Goal: Task Accomplishment & Management: Contribute content

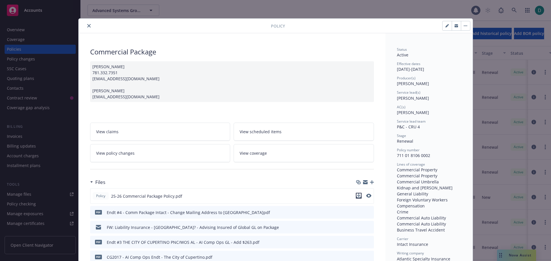
click at [358, 197] on icon "download file" at bounding box center [358, 196] width 5 height 5
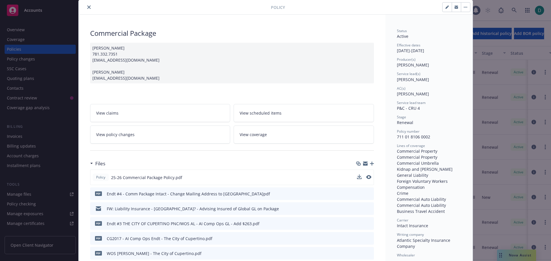
scroll to position [29, 0]
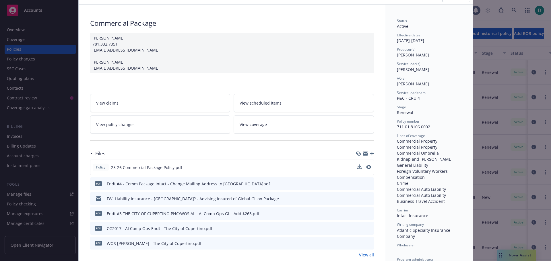
click at [370, 153] on icon "button" at bounding box center [372, 154] width 4 height 4
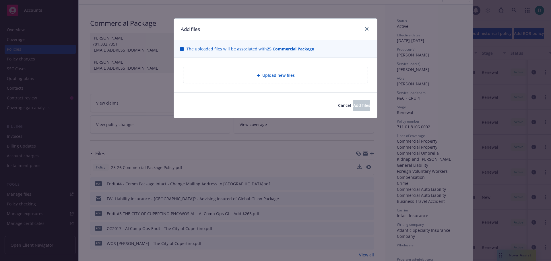
click at [292, 72] on div "Upload new files" at bounding box center [275, 75] width 175 height 7
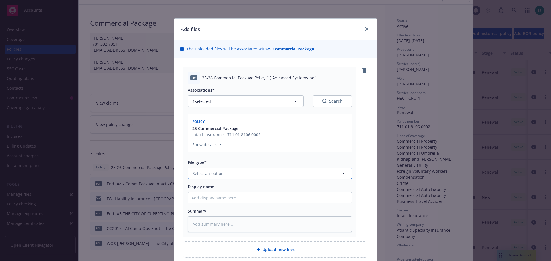
click at [235, 171] on button "Select an option" at bounding box center [270, 173] width 164 height 11
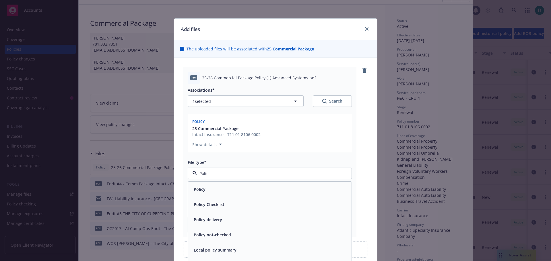
type input "Policy"
click at [202, 194] on div "Policy" at bounding box center [198, 189] width 15 height 8
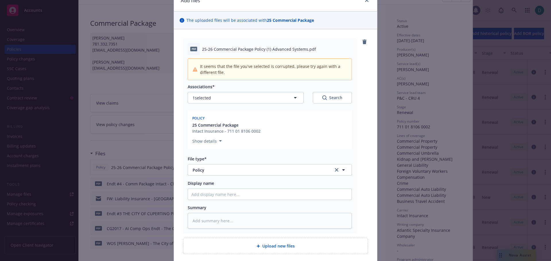
scroll to position [57, 0]
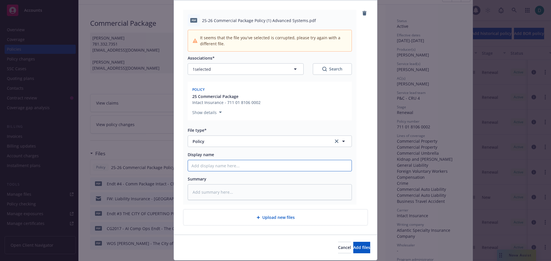
click at [230, 164] on input "Display name" at bounding box center [270, 165] width 164 height 11
type textarea "x"
type input "2"
type textarea "x"
type input "25"
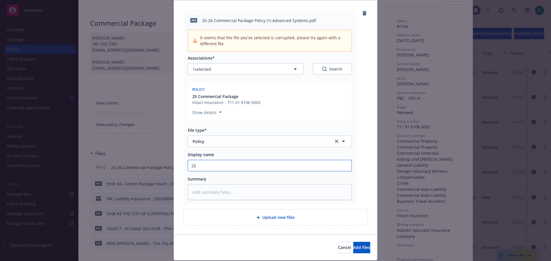
type textarea "x"
type input "25-"
type textarea "x"
type input "25-2"
type textarea "x"
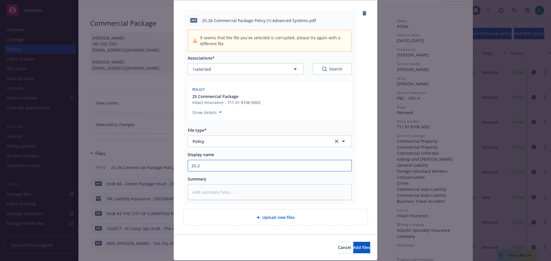
type input "25-26"
type textarea "x"
type input "25-26"
type textarea "x"
type input "25-26 Co"
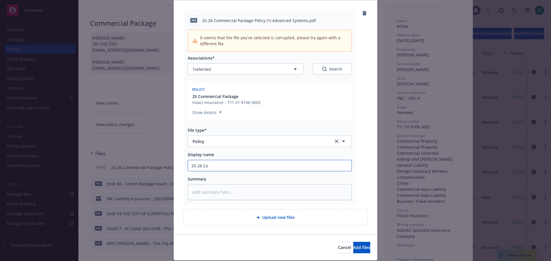
type textarea "x"
type input "25-26 Com"
type textarea "x"
type input "25-26 Comm"
type textarea "x"
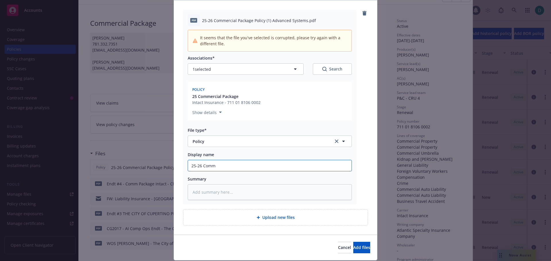
type input "25-26 Comme"
type textarea "x"
type input "25-26 Commer"
type textarea "x"
type input "25-26 Commerc"
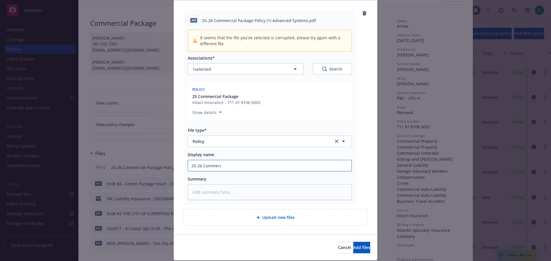
type textarea "x"
type input "25-26 Commercia"
type textarea "x"
type input "25-26 Commercial"
type textarea "x"
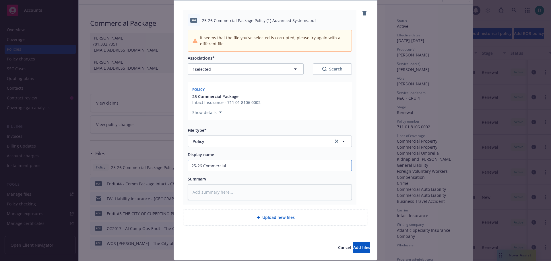
type input "25-26 Commercial"
type textarea "x"
type input "25-26 Commercial P"
type textarea "x"
type input "25-26 Commercial Pa"
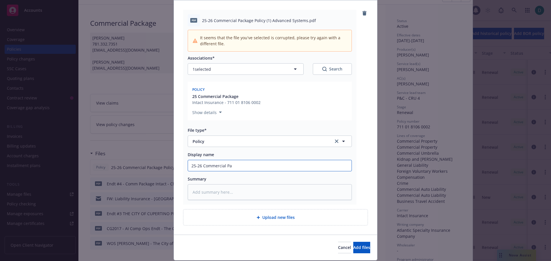
type textarea "x"
type input "25-26 Commercial Pac"
type textarea "x"
type input "25-26 Commercial Pack"
type textarea "x"
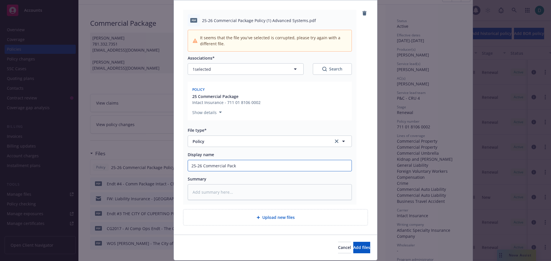
type input "25-26 Commercial Packa"
type textarea "x"
type input "25-26 Commercial Packag"
type textarea "x"
type input "25-26 Commercial Package"
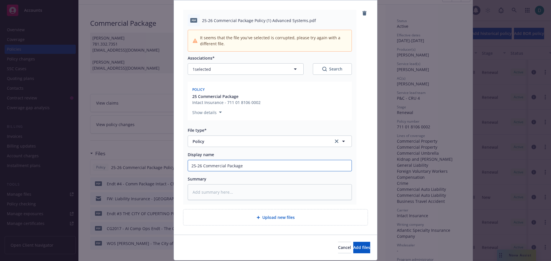
type textarea "x"
type input "25-26 Commercial Package"
type textarea "x"
type input "25-26 Commercial Package p"
type textarea "x"
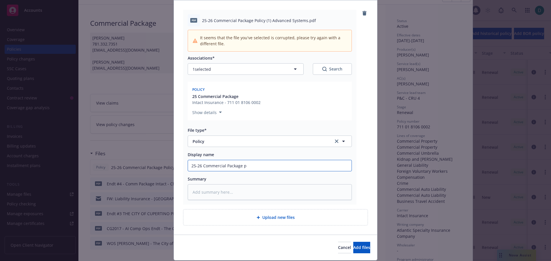
type input "25-26 Commercial Package po"
type textarea "x"
type input "25-26 Commercial Package pol"
type textarea "x"
type input "25-26 Commercial Package poli"
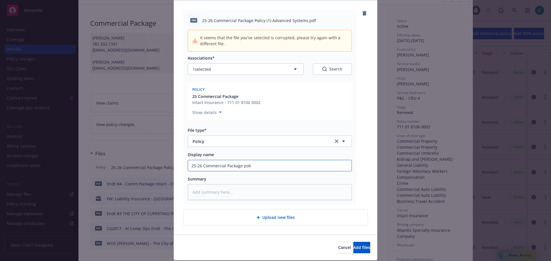
type textarea "x"
type input "25-26 Commercial Package polic"
type textarea "x"
type input "25-26 Commercial Package policy"
type textarea "x"
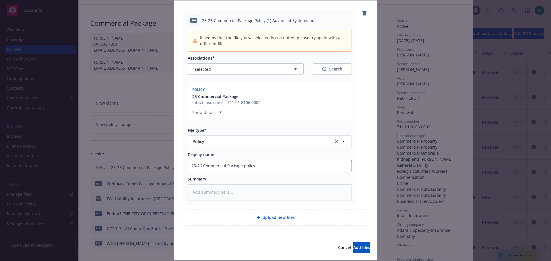
type input "25-26 Commercial Package policy-"
type textarea "x"
type input "25-26 Commercial Package policy-"
type textarea "x"
type input "25-26 Commercial Package policy- A"
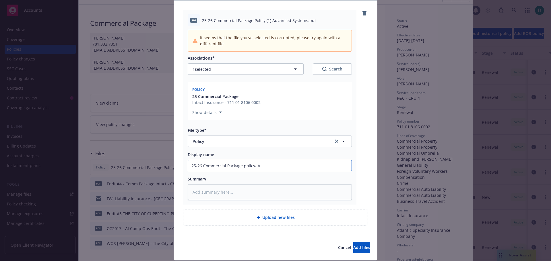
type textarea "x"
type input "25-26 Commercial Package policy- Ad"
type textarea "x"
type input "25-26 Commercial Package policy- Adv"
type textarea "x"
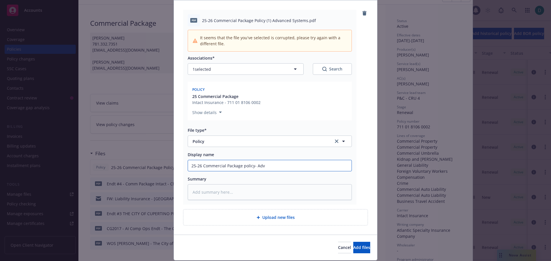
type input "25-26 Commercial Package policy- Adva"
type textarea "x"
type input "25-26 Commercial Package policy- Advan"
type textarea "x"
type input "25-26 Commercial Package policy- Advanc"
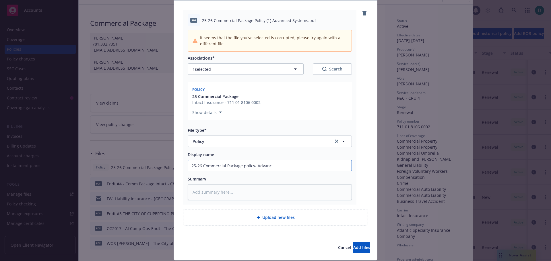
type textarea "x"
type input "25-26 Commercial Package policy- Advance"
type textarea "x"
type input "25-26 Commercial Package policy- Advanced"
type textarea "x"
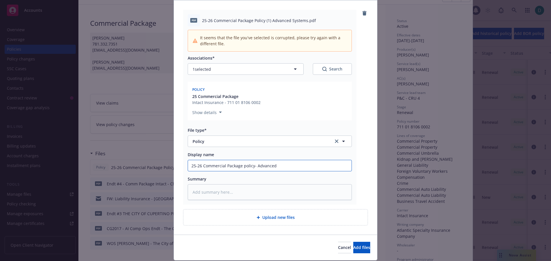
type input "25-26 Commercial Package policy- Advanced"
type textarea "x"
type input "25-26 Commercial Package policy- Advanced S"
type textarea "x"
type input "25-26 Commercial Package policy- Advanced Sys"
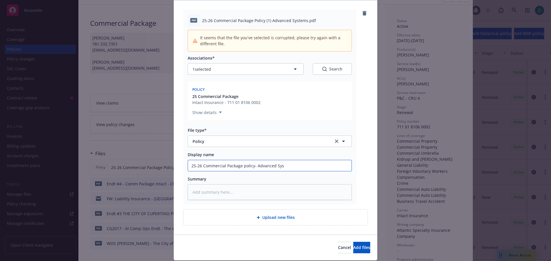
type textarea "x"
type input "25-26 Commercial Package policy- Advanced Syst"
type textarea "x"
type input "25-26 Commercial Package policy- Advanced Syste"
type textarea "x"
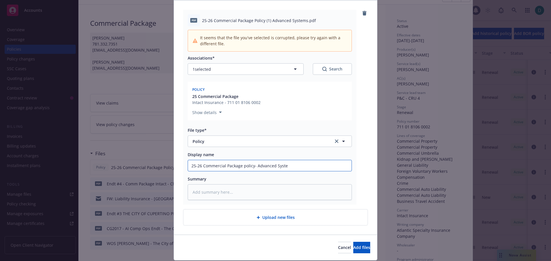
type input "25-26 Commercial Package policy- Advanced System"
type textarea "x"
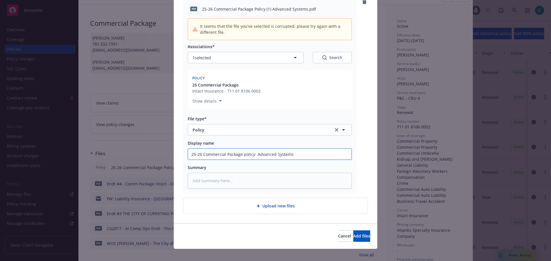
scroll to position [75, 0]
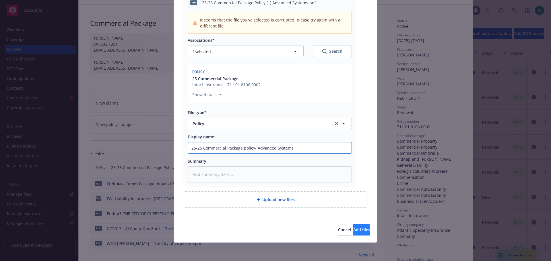
type input "25-26 Commercial Package policy- Advanced Systems"
click at [353, 230] on span "Add files" at bounding box center [361, 229] width 17 height 5
click at [338, 233] on button "Cancel" at bounding box center [344, 229] width 13 height 11
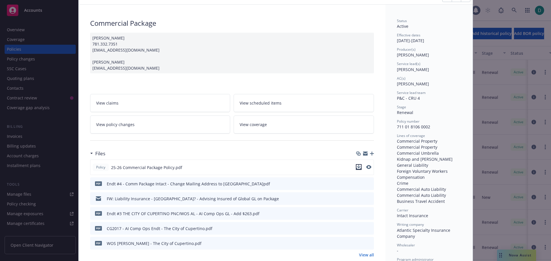
click at [356, 168] on icon "download file" at bounding box center [358, 167] width 5 height 5
click at [370, 152] on div at bounding box center [365, 154] width 18 height 5
click at [370, 154] on icon "button" at bounding box center [372, 154] width 4 height 4
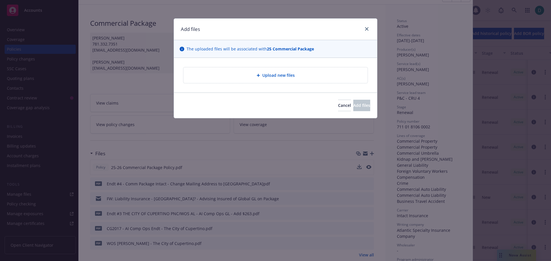
type textarea "x"
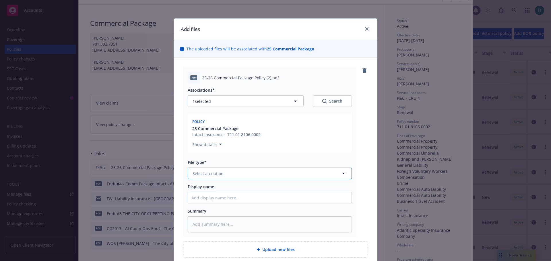
click at [206, 171] on span "Select an option" at bounding box center [208, 174] width 31 height 6
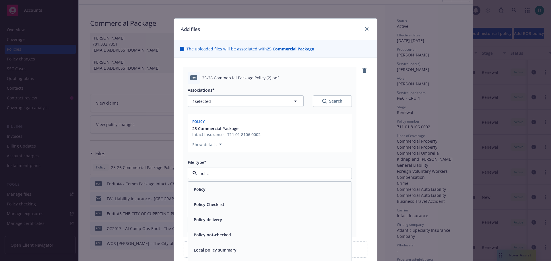
type input "policy"
click at [211, 186] on div "Policy" at bounding box center [269, 189] width 157 height 8
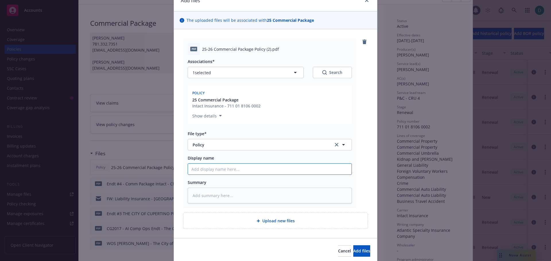
click at [214, 169] on input "Display name" at bounding box center [270, 169] width 164 height 11
paste input "25-26 Commercial Package Policy"
type textarea "x"
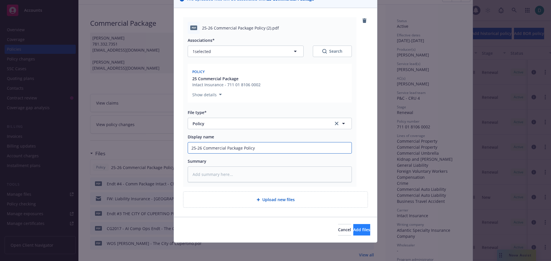
type input "25-26 Commercial Package Policy"
click at [353, 232] on span "Add files" at bounding box center [361, 229] width 17 height 5
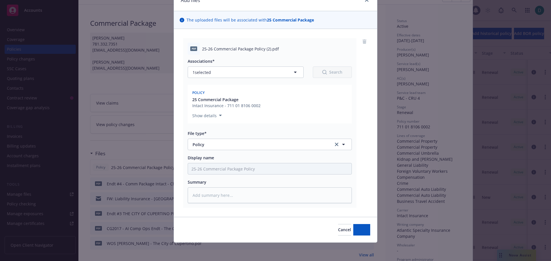
scroll to position [29, 0]
type textarea "x"
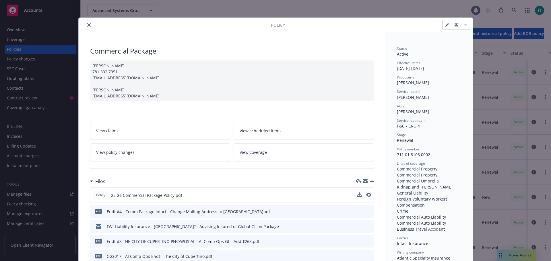
scroll to position [0, 0]
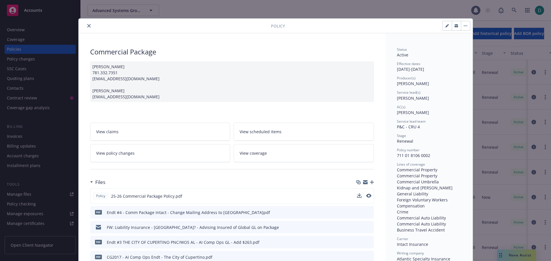
click at [87, 26] on icon "close" at bounding box center [88, 25] width 3 height 3
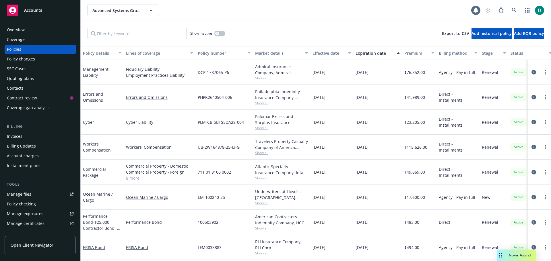
click at [24, 196] on div "Manage files" at bounding box center [19, 194] width 24 height 9
